Goal: Task Accomplishment & Management: Use online tool/utility

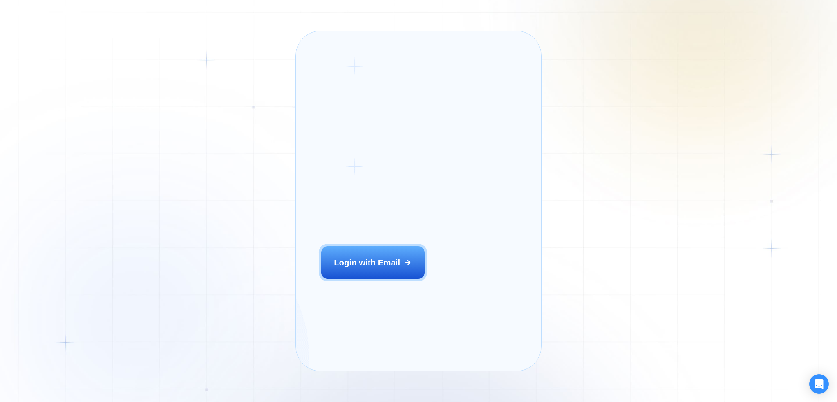
click at [379, 282] on div "Login ‍ Welcome to GigRadar. AI Business Manager for Agencies Login with Email" at bounding box center [387, 201] width 156 height 314
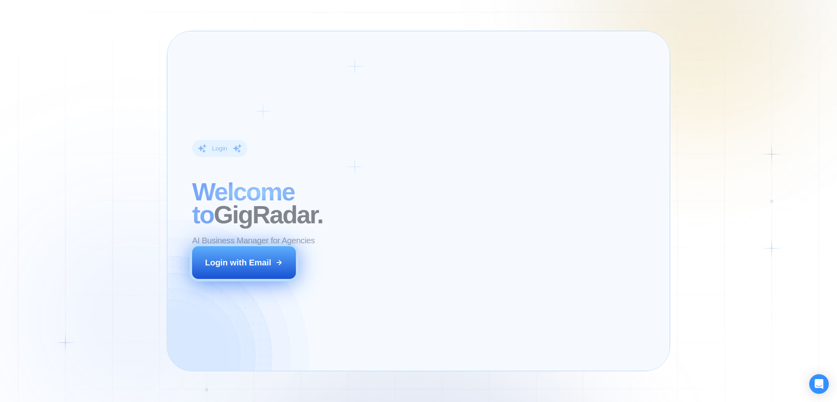
click at [224, 268] on button "Login with Email" at bounding box center [243, 262] width 103 height 32
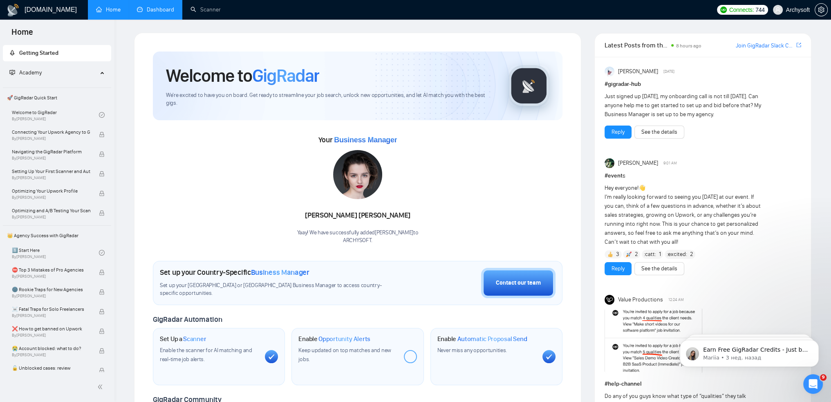
click at [147, 8] on link "Dashboard" at bounding box center [155, 9] width 37 height 7
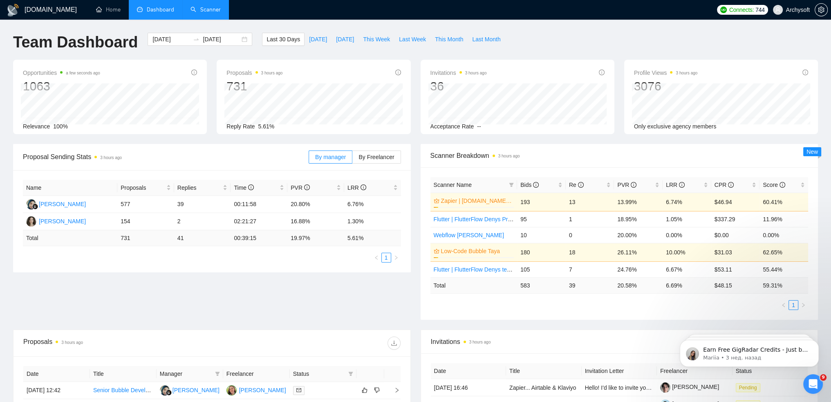
click at [200, 12] on link "Scanner" at bounding box center [205, 9] width 30 height 7
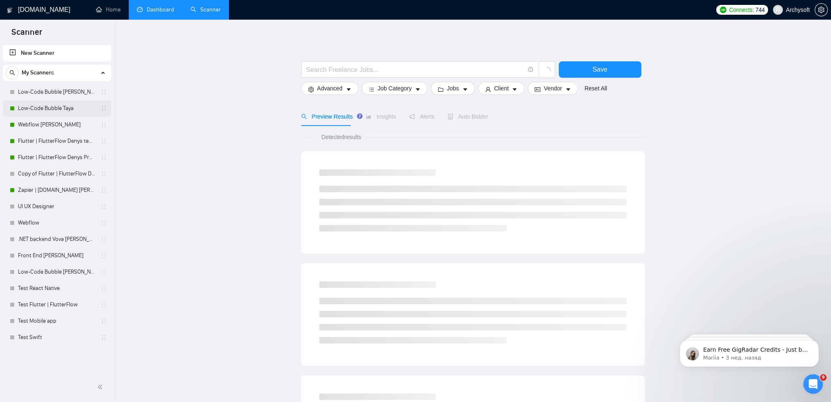
click at [52, 107] on link "Low-Code Bubble Taya" at bounding box center [57, 108] width 78 height 16
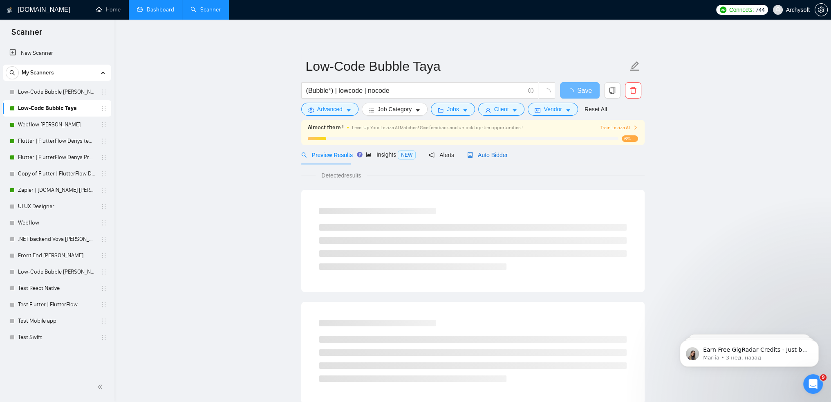
click at [478, 155] on span "Auto Bidder" at bounding box center [487, 155] width 40 height 7
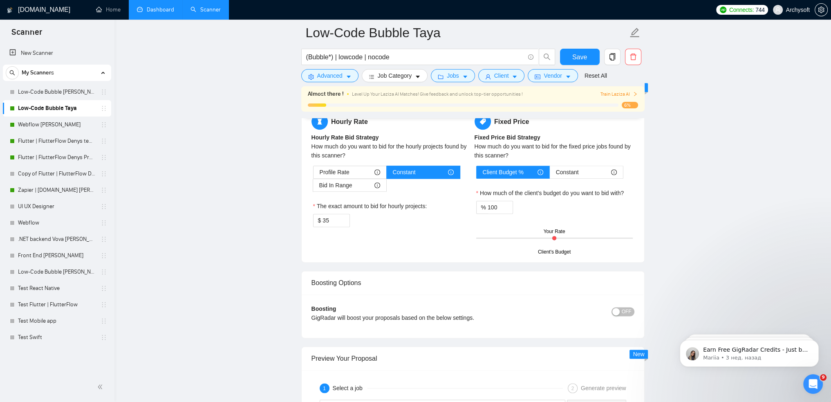
scroll to position [1308, 0]
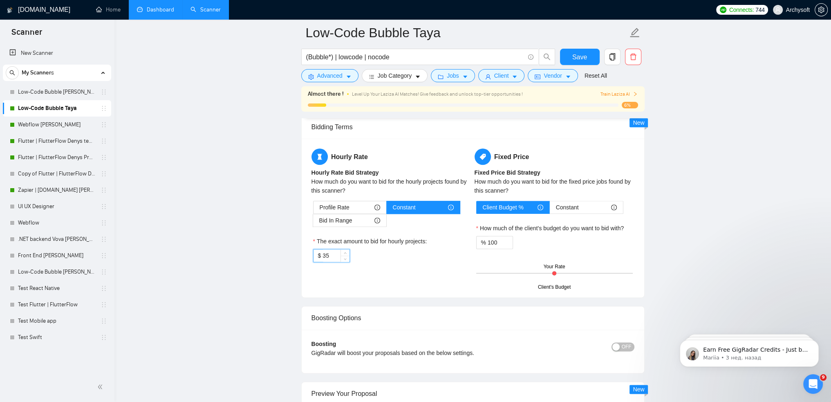
click at [335, 255] on input "35" at bounding box center [336, 255] width 27 height 12
drag, startPoint x: 336, startPoint y: 253, endPoint x: 305, endPoint y: 255, distance: 31.9
click at [305, 255] on div "Hourly Rate Hourly Rate Bid Strategy How much do you want to bid for the hourly…" at bounding box center [473, 218] width 343 height 159
type input "49"
click at [585, 56] on span "Save" at bounding box center [579, 57] width 15 height 10
